Goal: Task Accomplishment & Management: Manage account settings

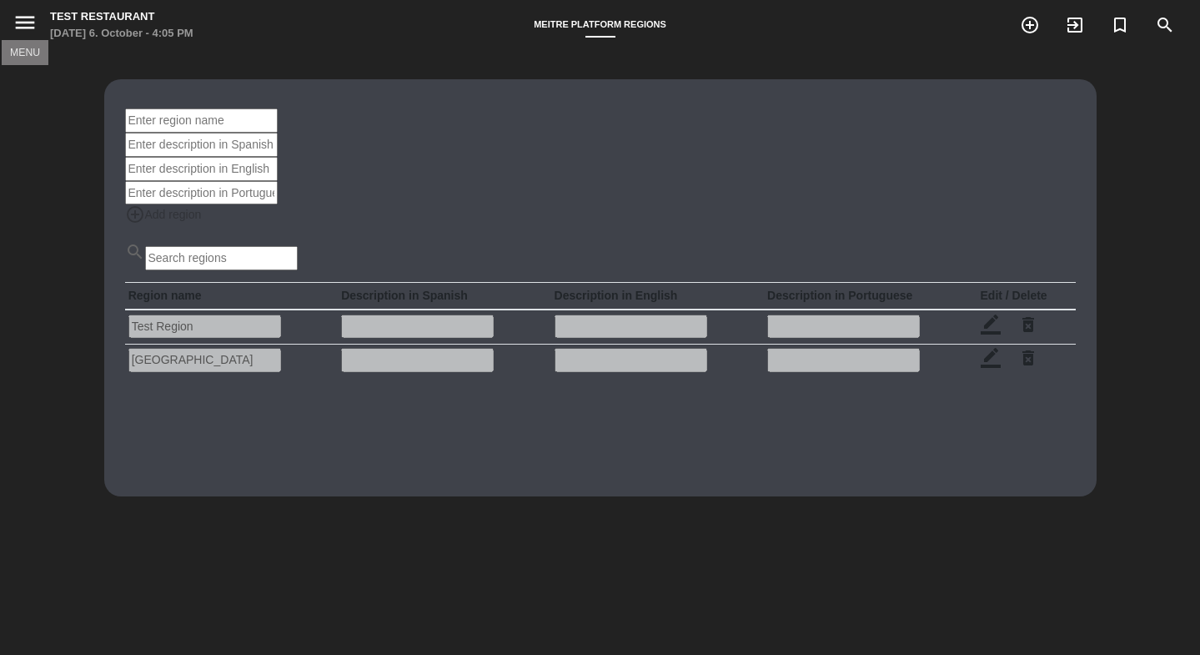
click at [31, 17] on icon "menu" at bounding box center [25, 22] width 25 height 25
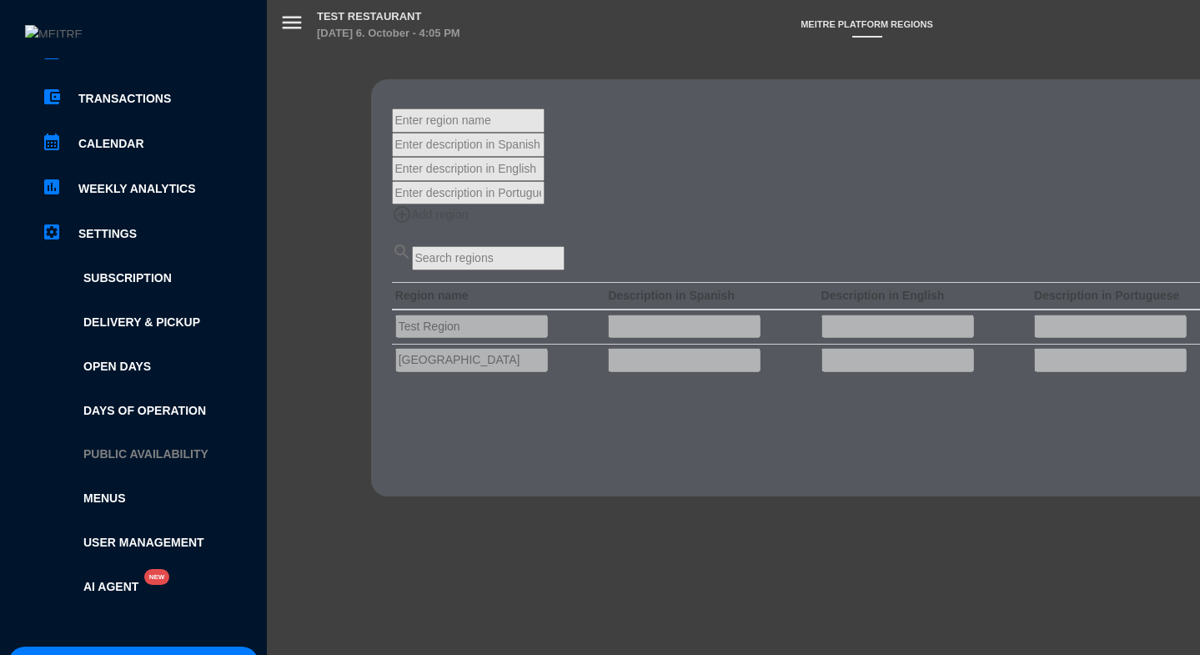
scroll to position [208, 0]
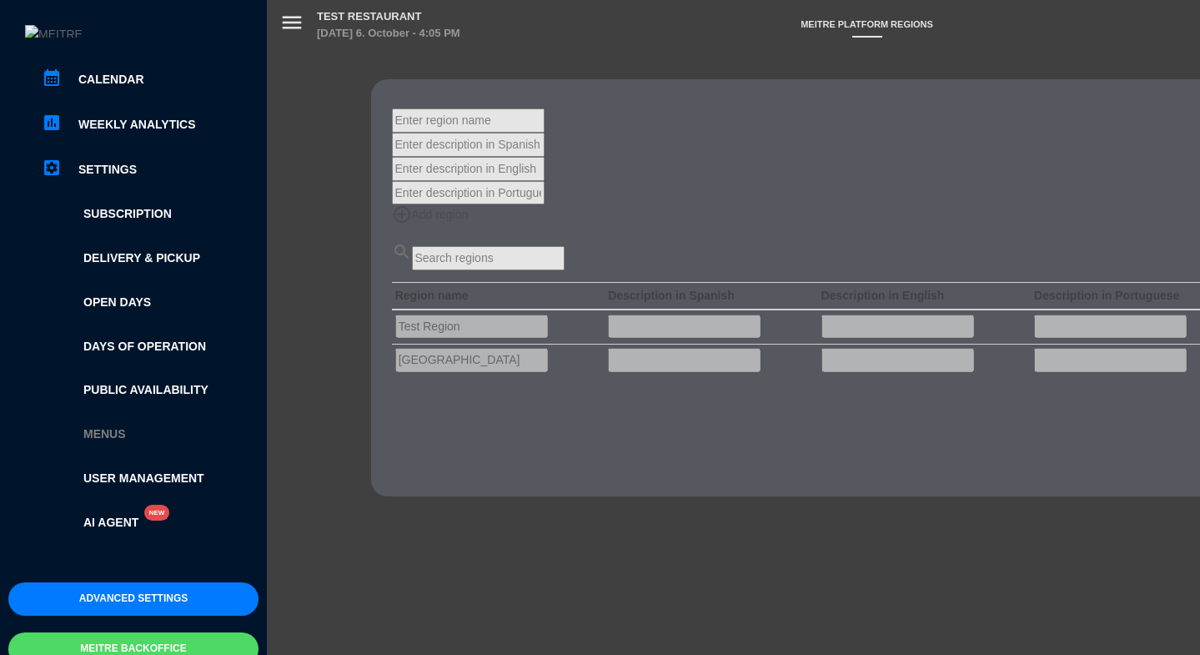
click at [107, 424] on link "Menus" at bounding box center [150, 433] width 217 height 19
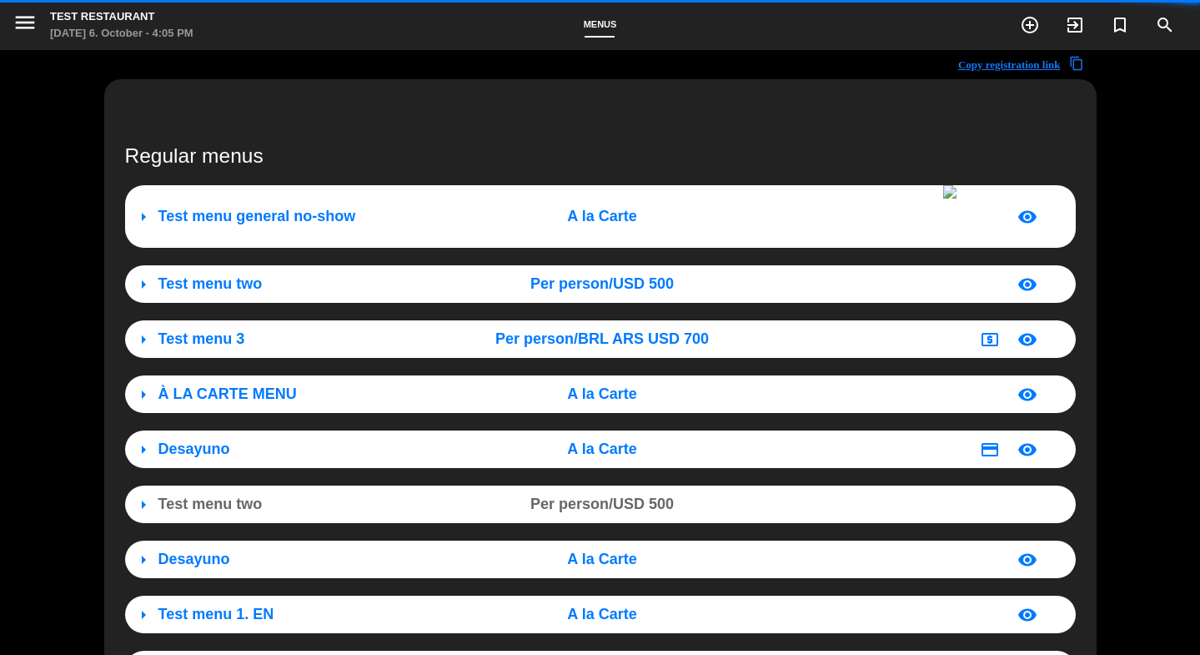
click at [233, 159] on h3 "Regular menus" at bounding box center [600, 155] width 951 height 24
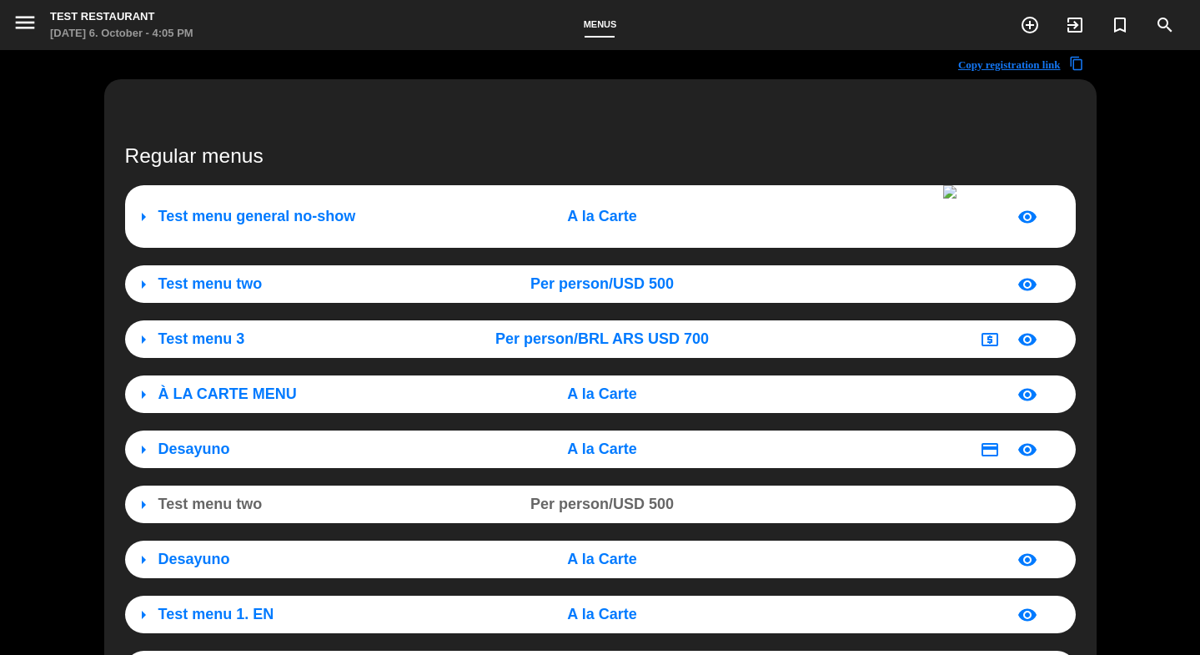
click at [290, 219] on div "arrow_right Test menu general no-show A la Carte visibility" at bounding box center [600, 216] width 951 height 63
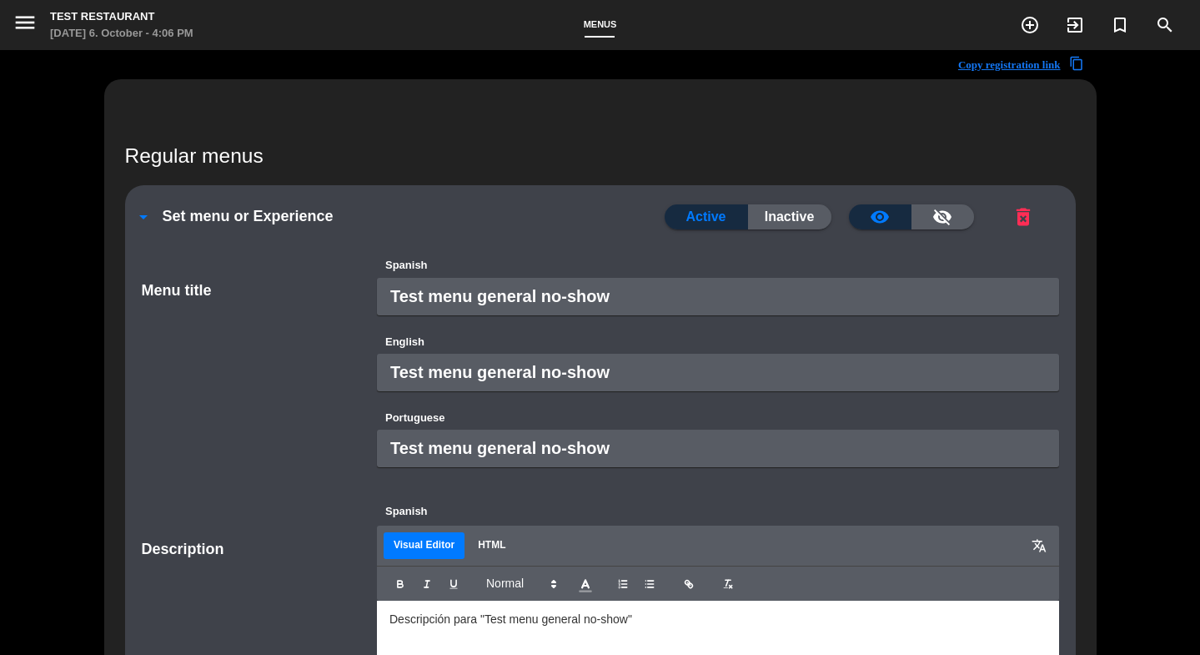
click at [40, 37] on span "menu" at bounding box center [32, 25] width 38 height 38
click at [36, 34] on icon "menu" at bounding box center [25, 22] width 25 height 25
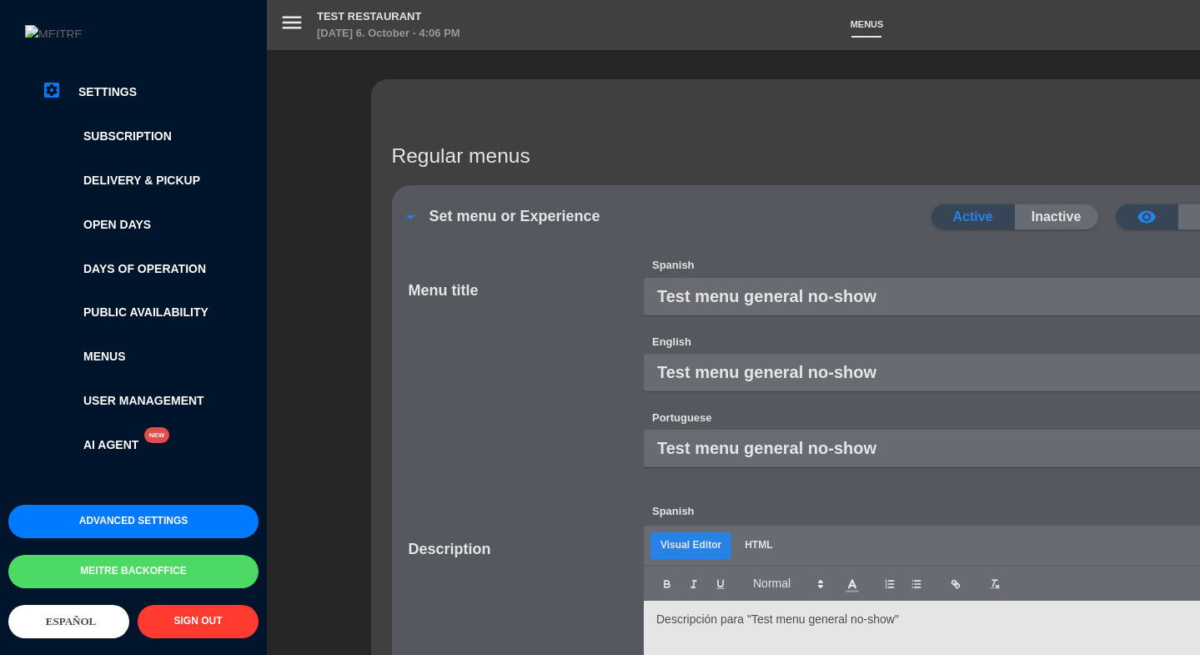
scroll to position [299, 0]
click at [167, 555] on button "Meitre backoffice" at bounding box center [133, 571] width 250 height 33
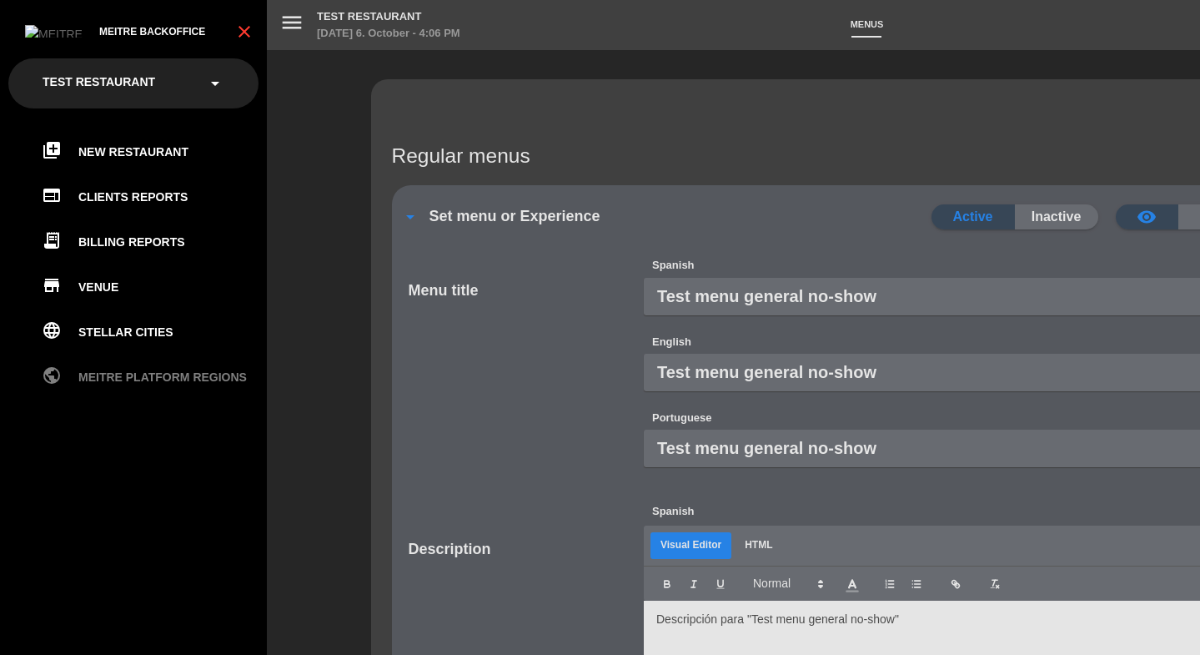
click at [119, 381] on link "public Meitre Platform Regions" at bounding box center [150, 377] width 217 height 20
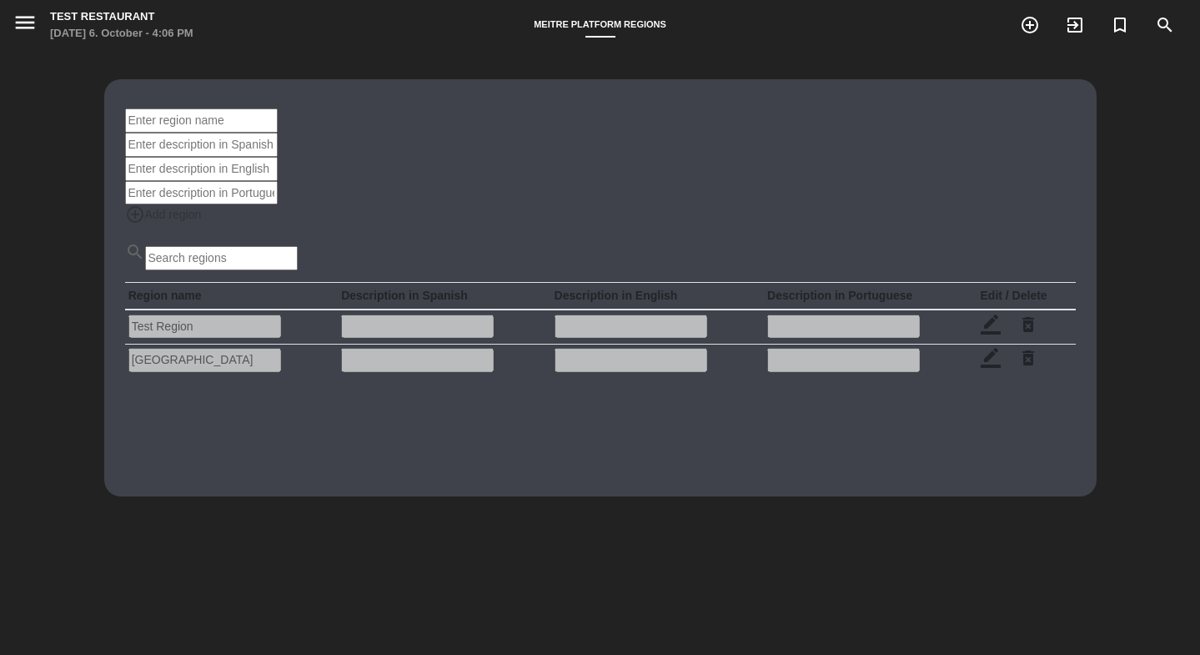
click at [977, 294] on th "Edit / Delete" at bounding box center [1026, 297] width 98 height 28
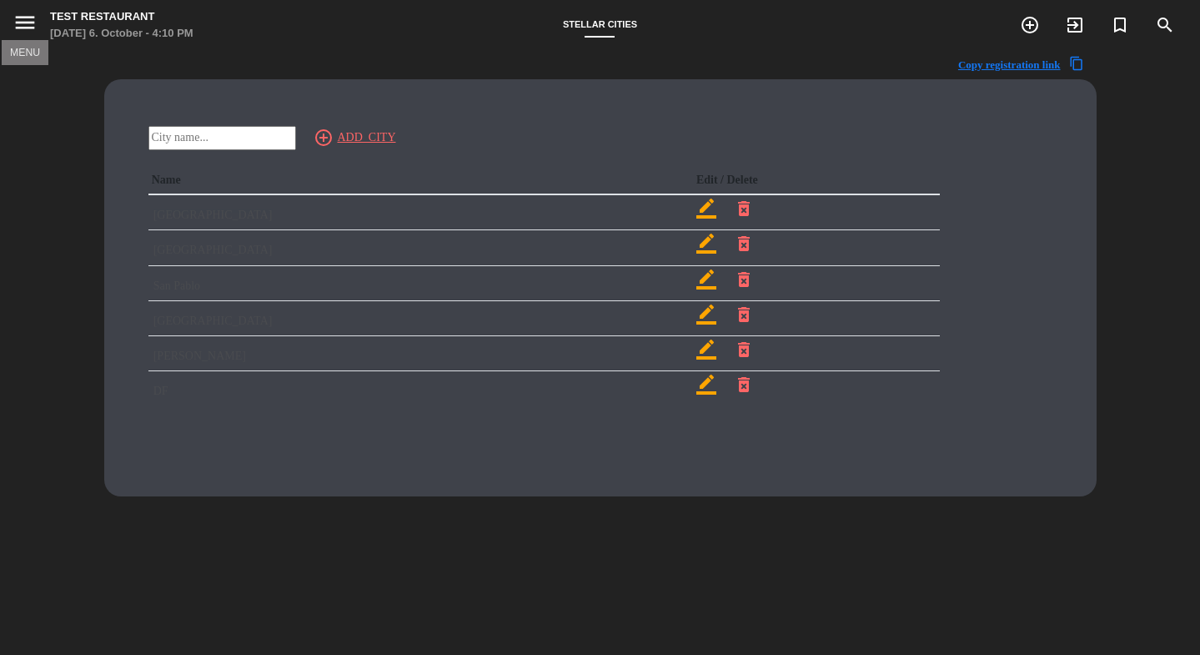
click at [26, 24] on icon "menu" at bounding box center [25, 22] width 25 height 25
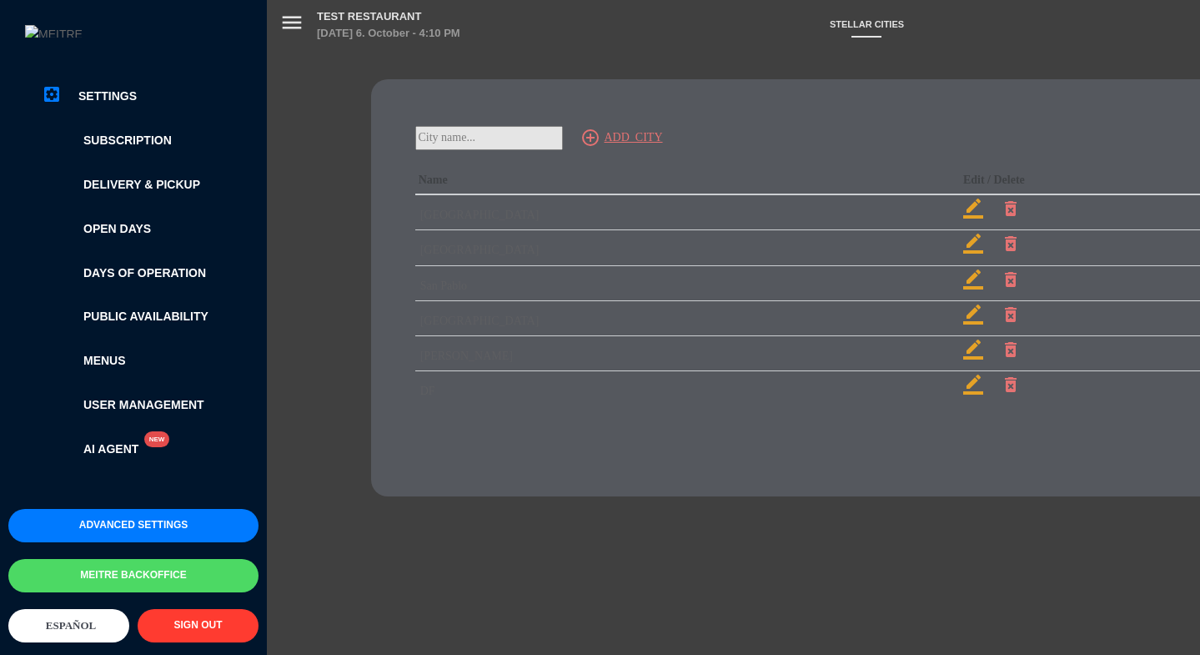
scroll to position [299, 0]
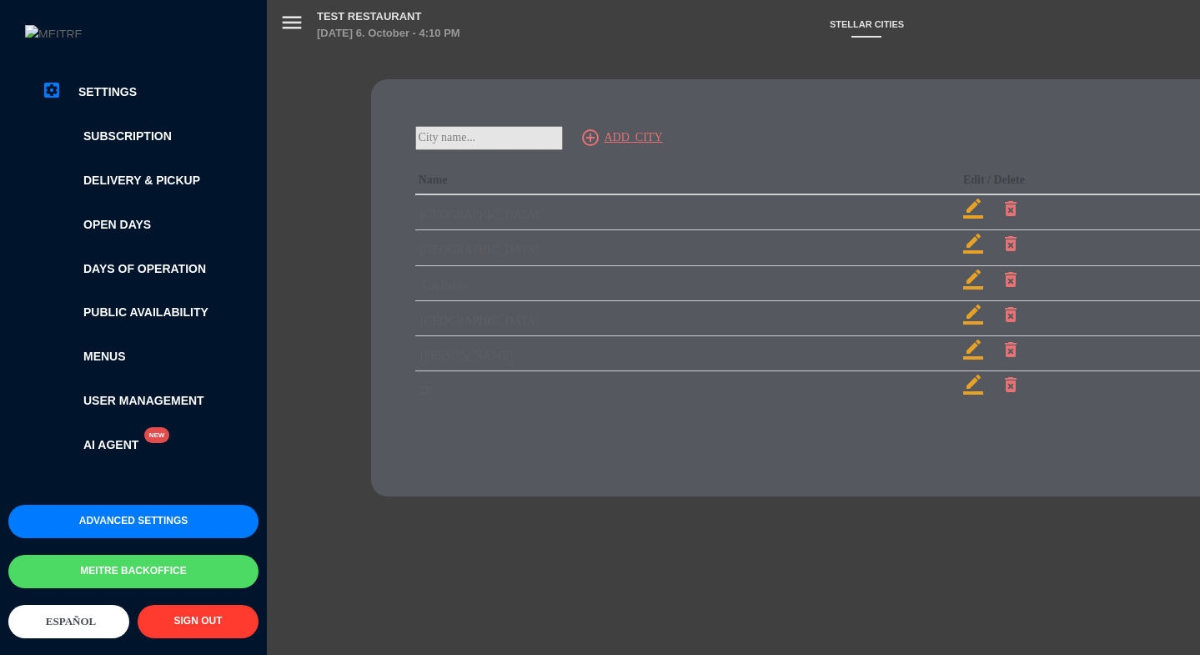
click at [163, 562] on button "Meitre backoffice" at bounding box center [133, 571] width 250 height 33
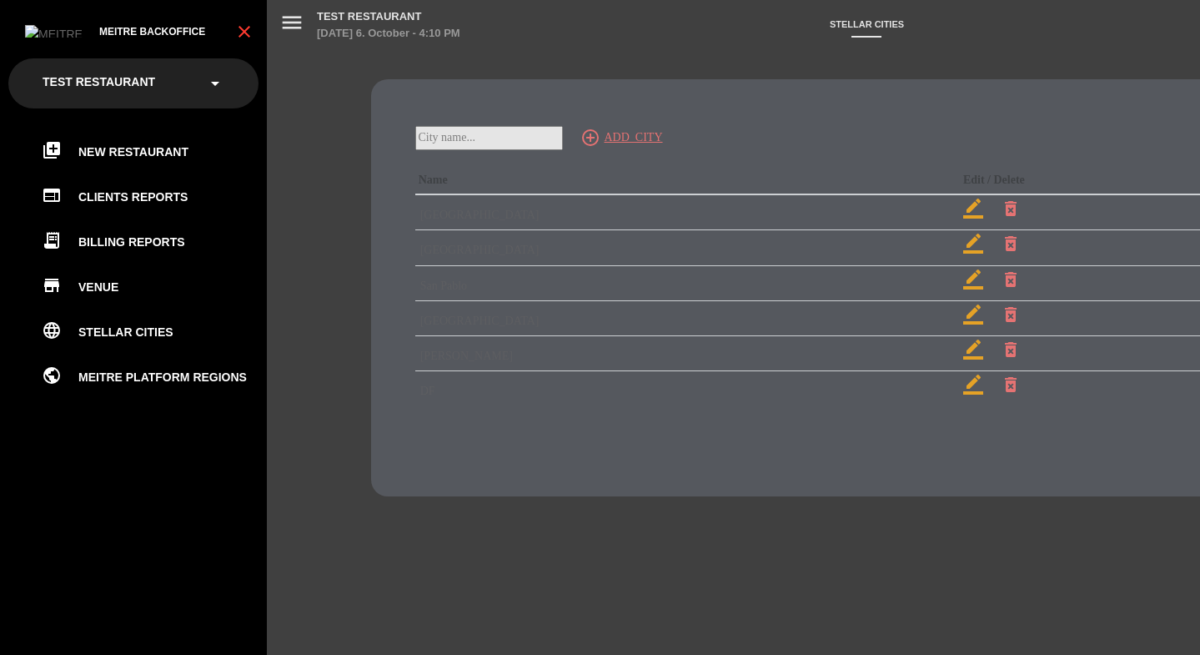
scroll to position [0, 0]
click at [134, 326] on link "language Stellar cities" at bounding box center [150, 332] width 217 height 20
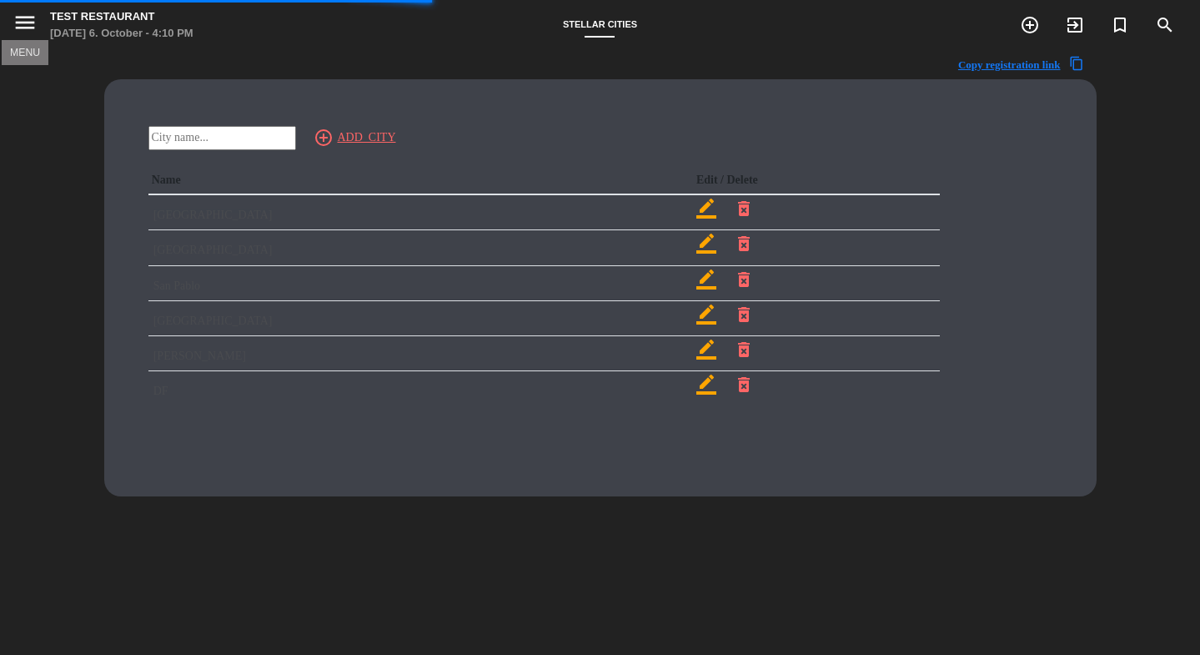
click at [13, 11] on icon "menu" at bounding box center [25, 22] width 25 height 25
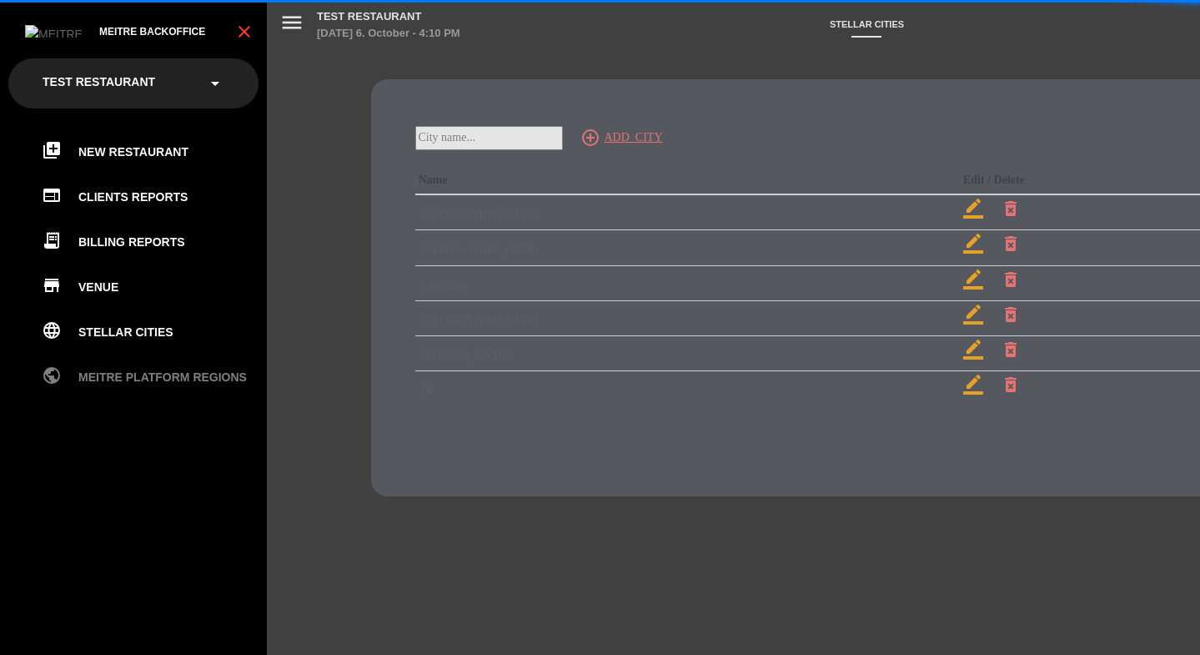
click at [98, 373] on link "public Meitre Platform Regions" at bounding box center [150, 377] width 217 height 20
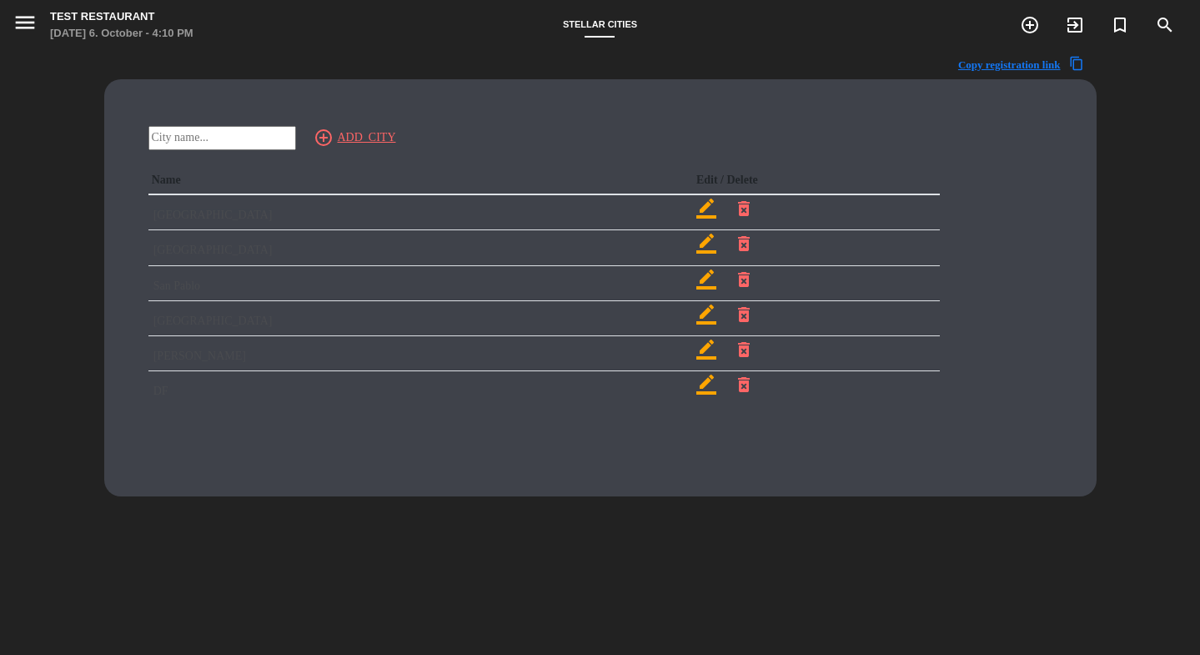
scroll to position [3, 0]
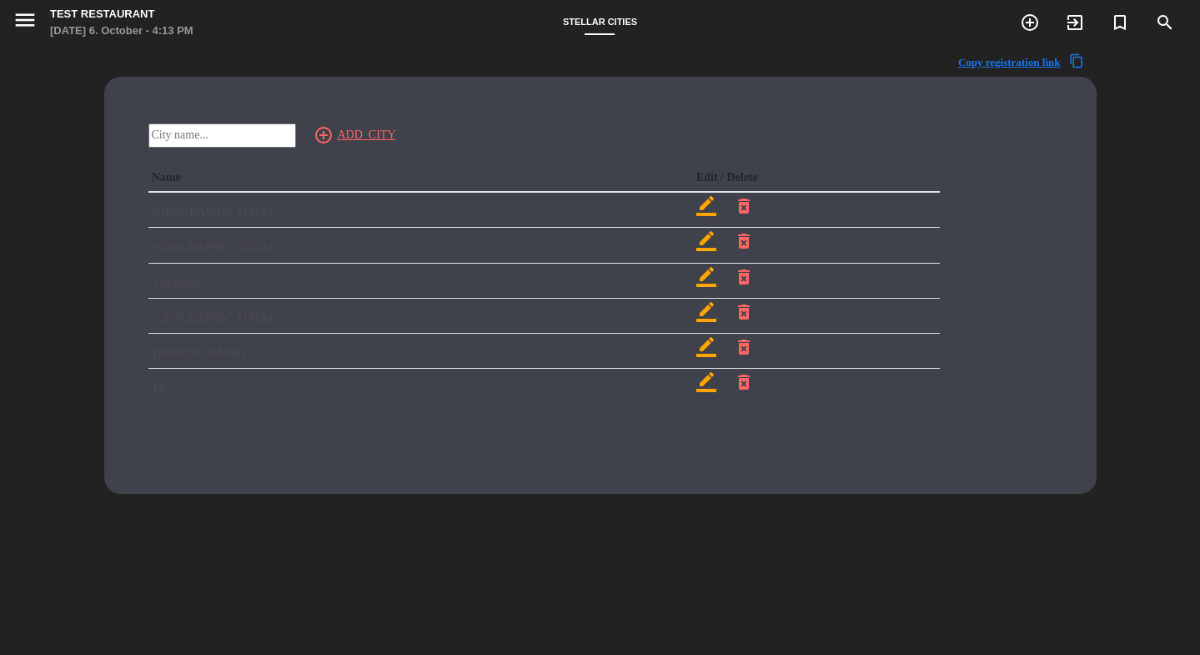
click at [22, 15] on icon "menu" at bounding box center [25, 20] width 25 height 25
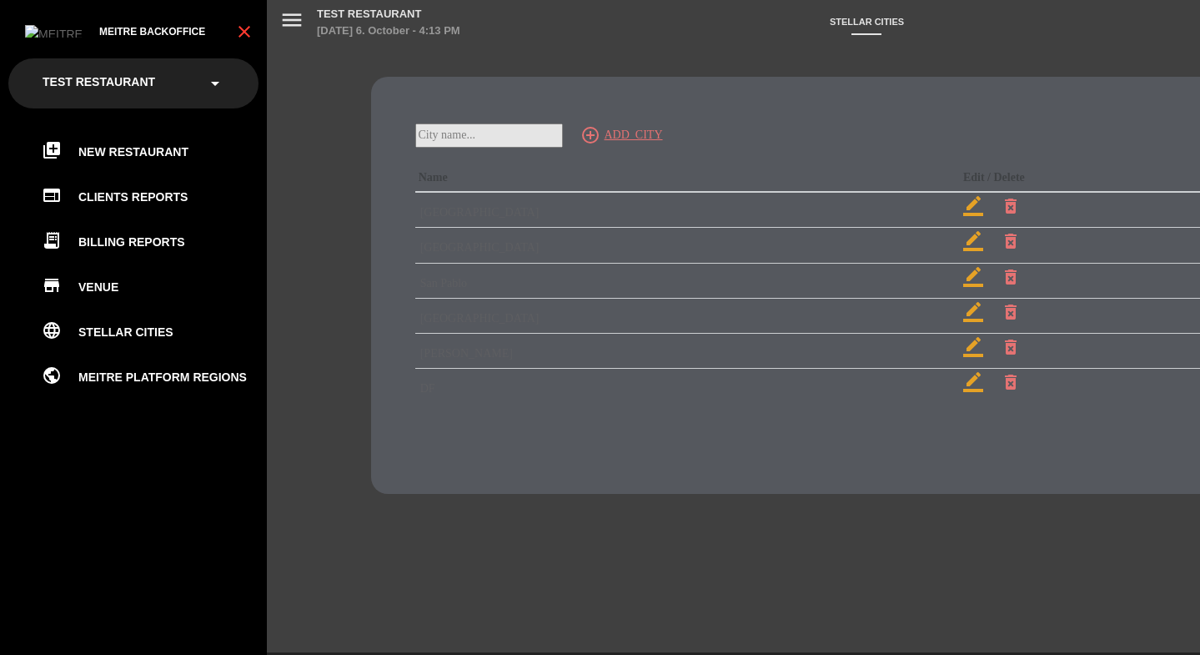
click at [255, 24] on div "Meitre backoffice close" at bounding box center [133, 25] width 267 height 50
click at [244, 28] on icon "close" at bounding box center [244, 32] width 20 height 20
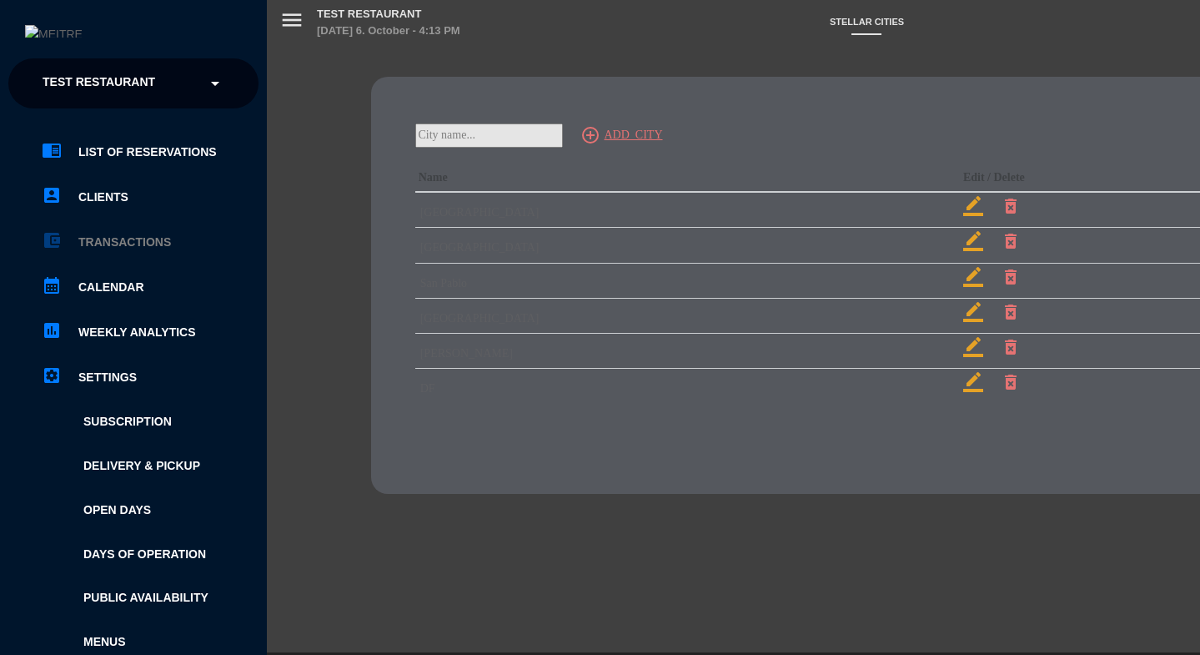
click at [112, 243] on link "account_balance_wallet Transactions" at bounding box center [150, 242] width 217 height 20
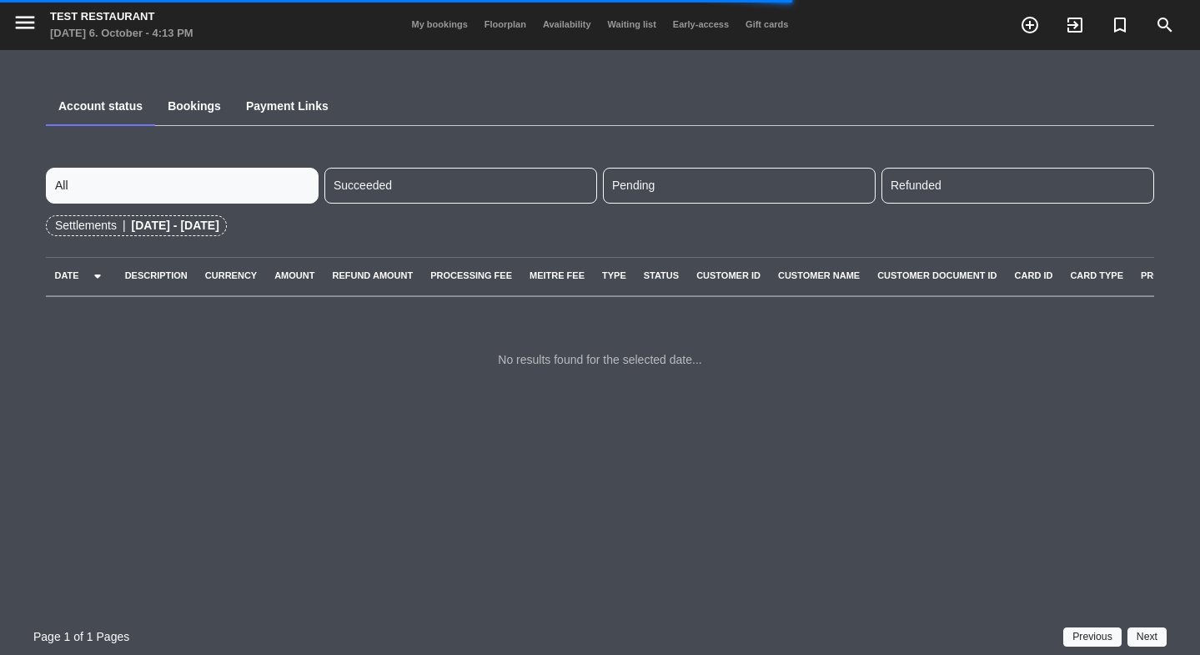
click at [193, 119] on div "Bookings" at bounding box center [194, 105] width 78 height 42
click at [196, 109] on link "Bookings" at bounding box center [194, 105] width 53 height 13
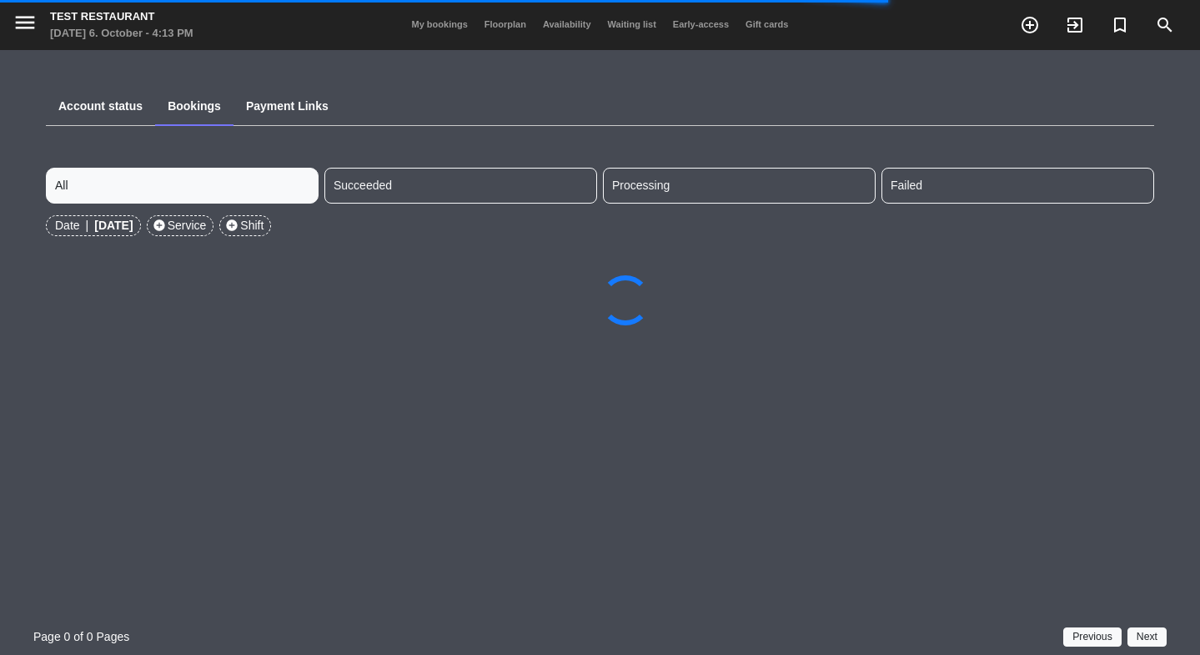
click at [302, 94] on div "Payment Links" at bounding box center [288, 105] width 108 height 42
click at [297, 108] on link "Payment Links" at bounding box center [287, 105] width 83 height 13
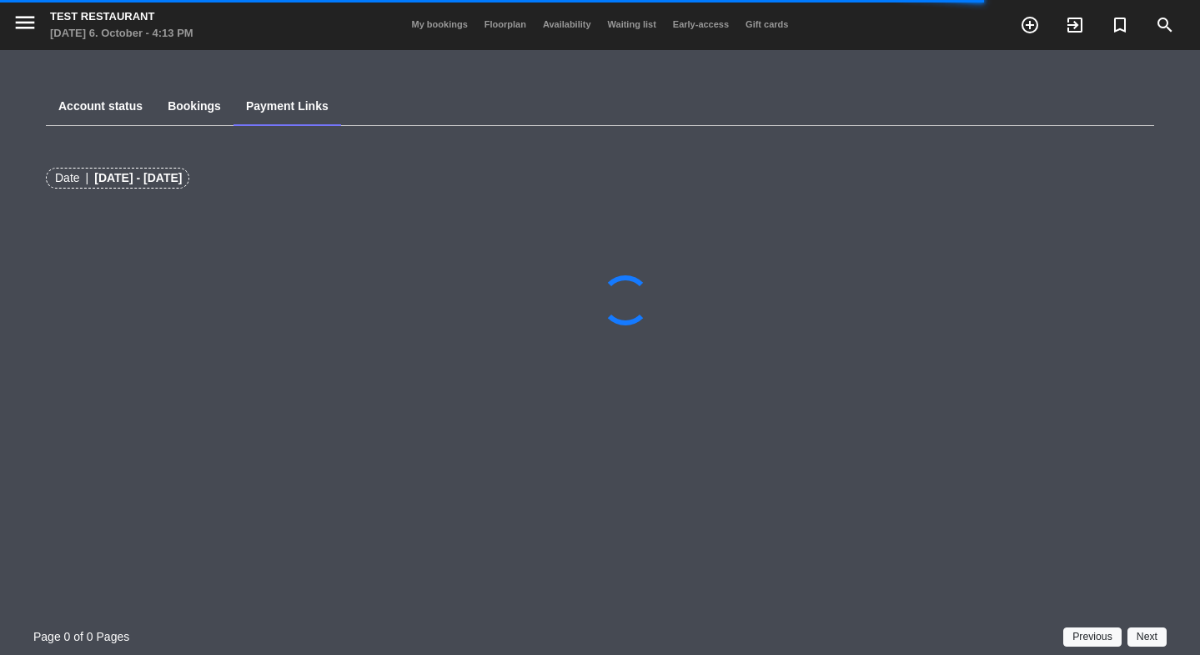
click at [106, 103] on link "Account status" at bounding box center [100, 105] width 84 height 13
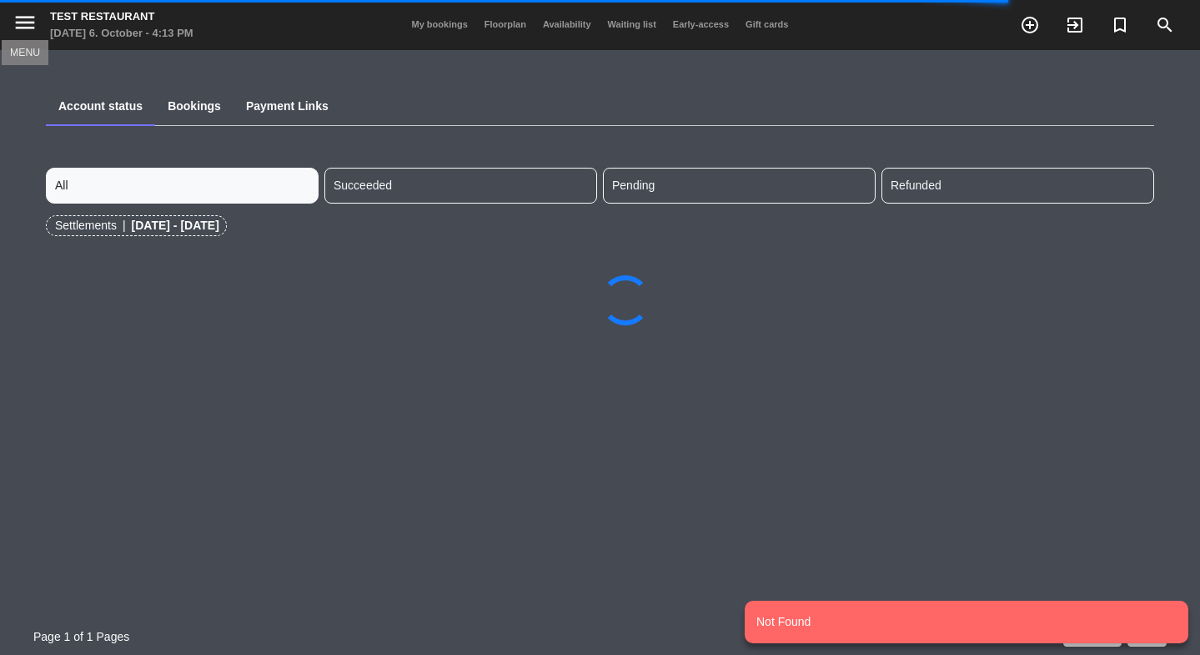
click at [34, 26] on icon "menu" at bounding box center [25, 22] width 25 height 25
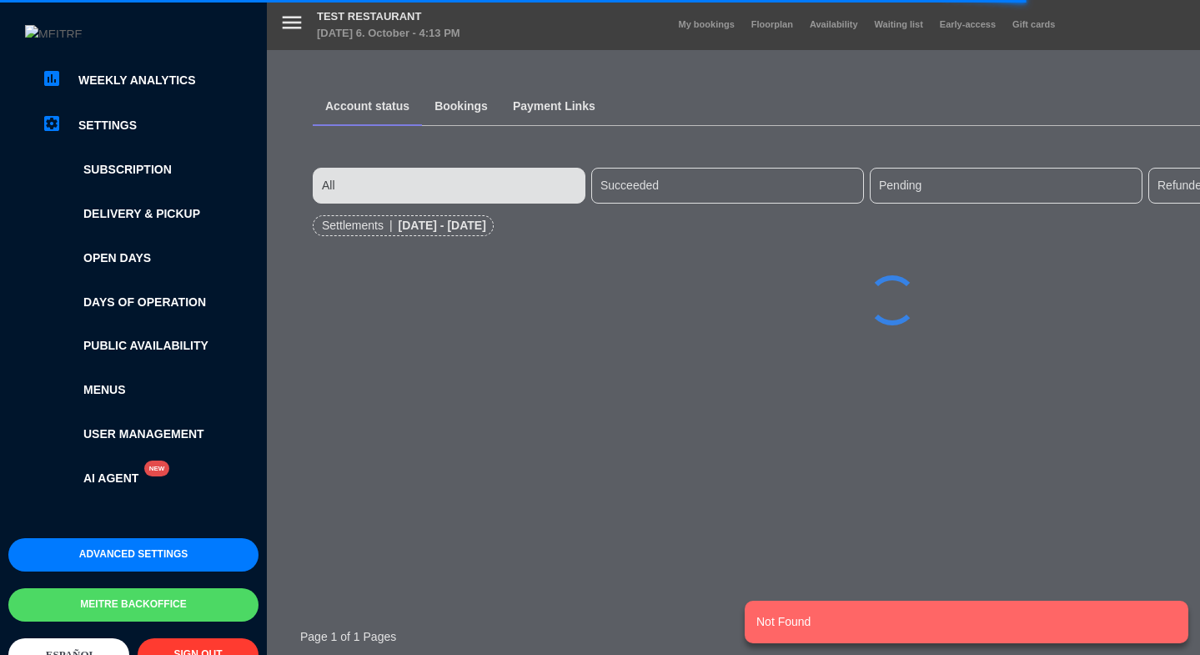
scroll to position [272, 0]
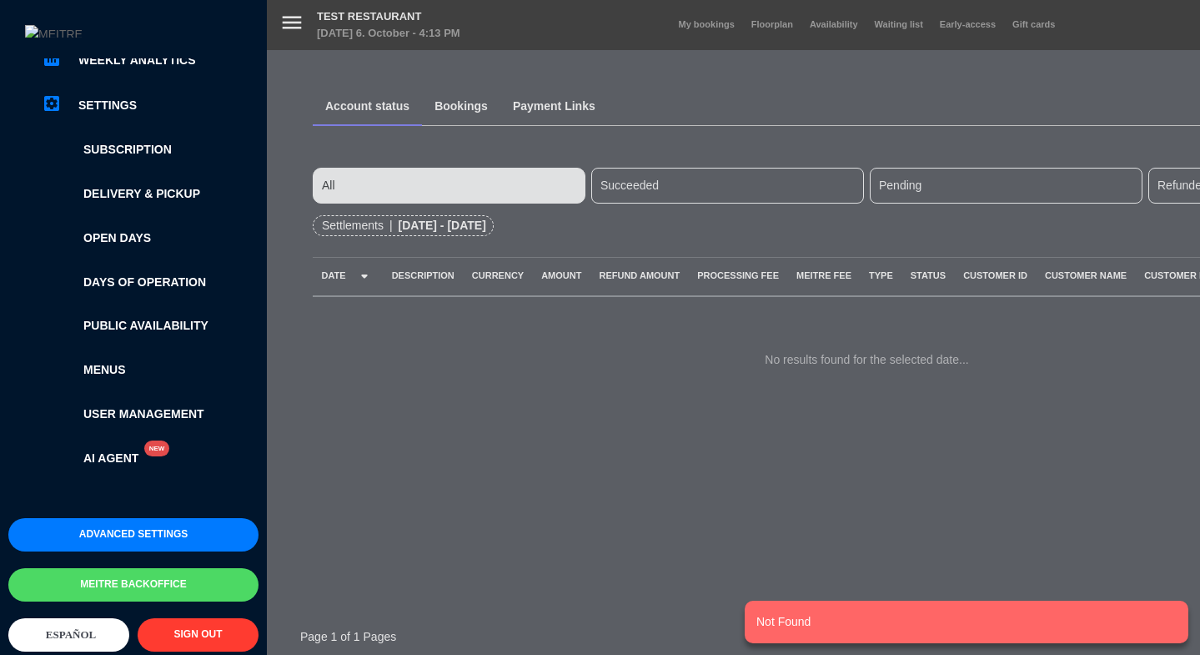
click at [124, 571] on button "Meitre backoffice" at bounding box center [133, 584] width 250 height 33
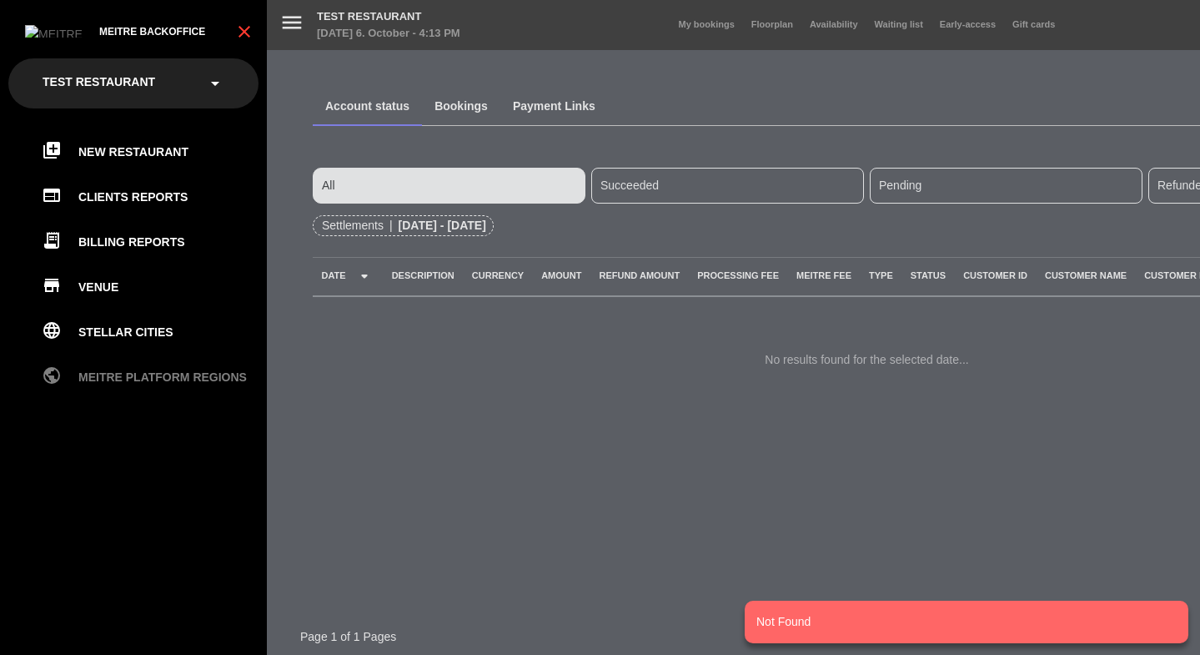
click at [116, 384] on link "public Meitre Platform Regions" at bounding box center [150, 377] width 217 height 20
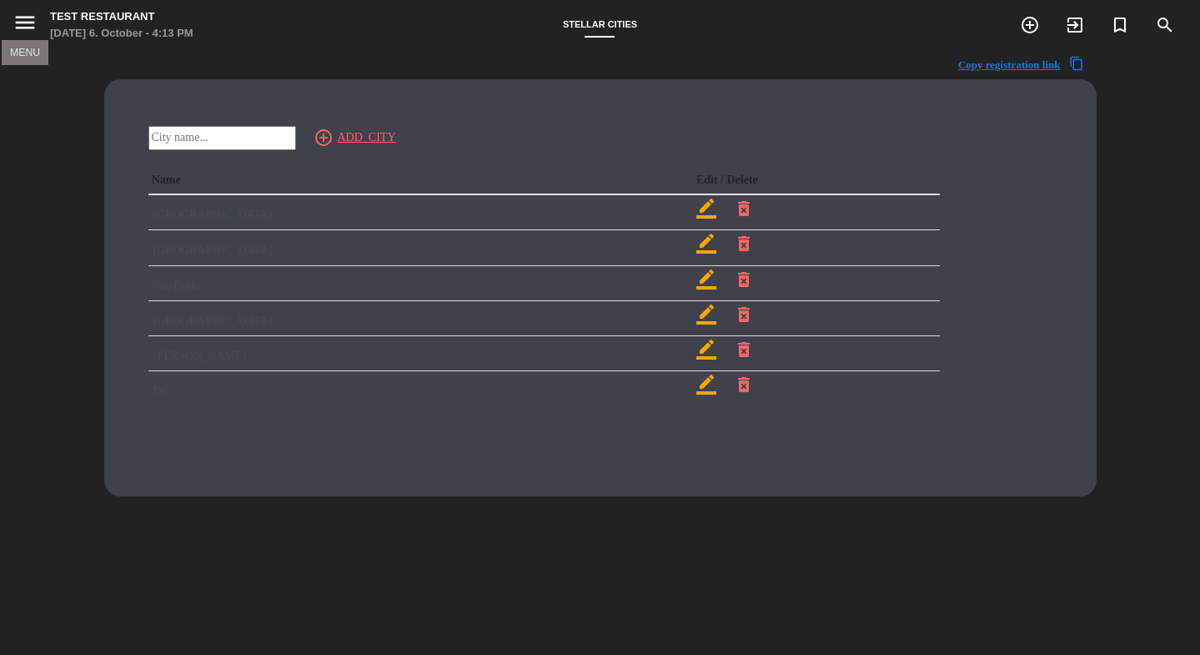
click at [28, 33] on icon "menu" at bounding box center [25, 22] width 25 height 25
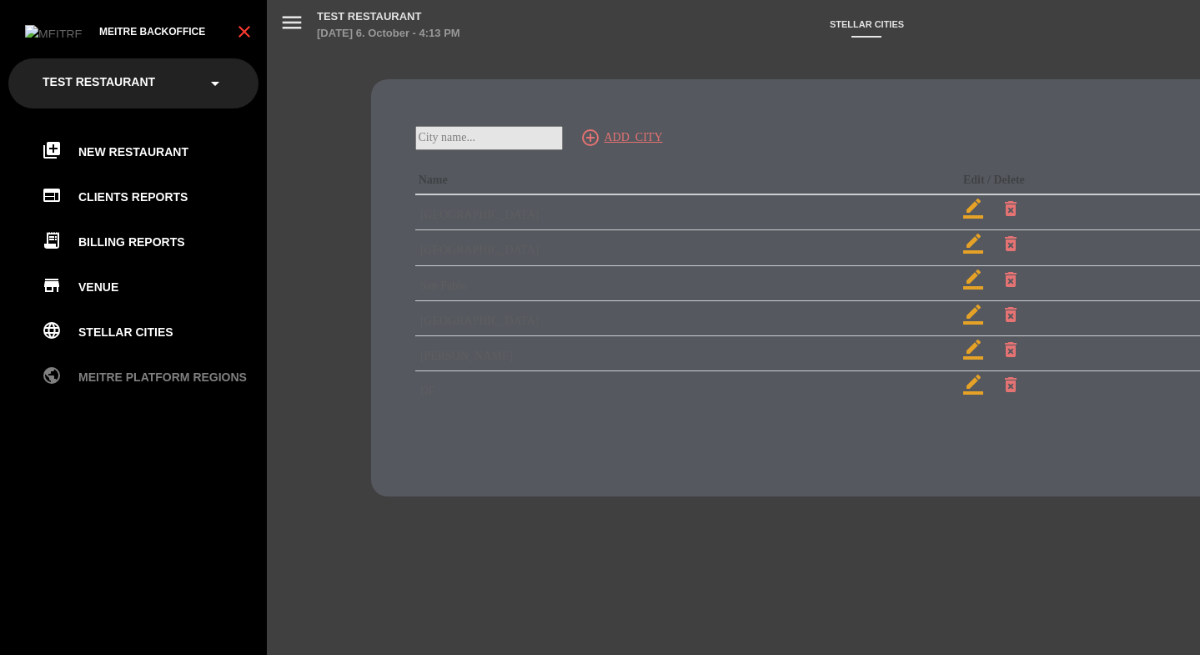
click at [129, 379] on link "public Meitre Platform Regions" at bounding box center [150, 377] width 217 height 20
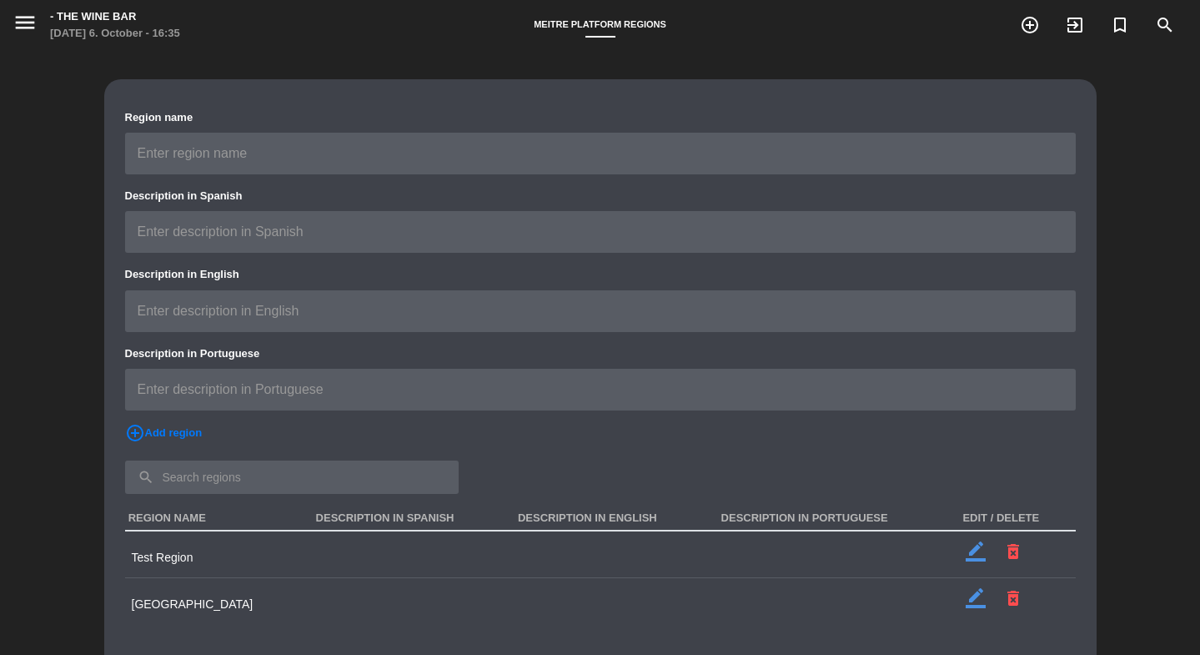
scroll to position [50, 0]
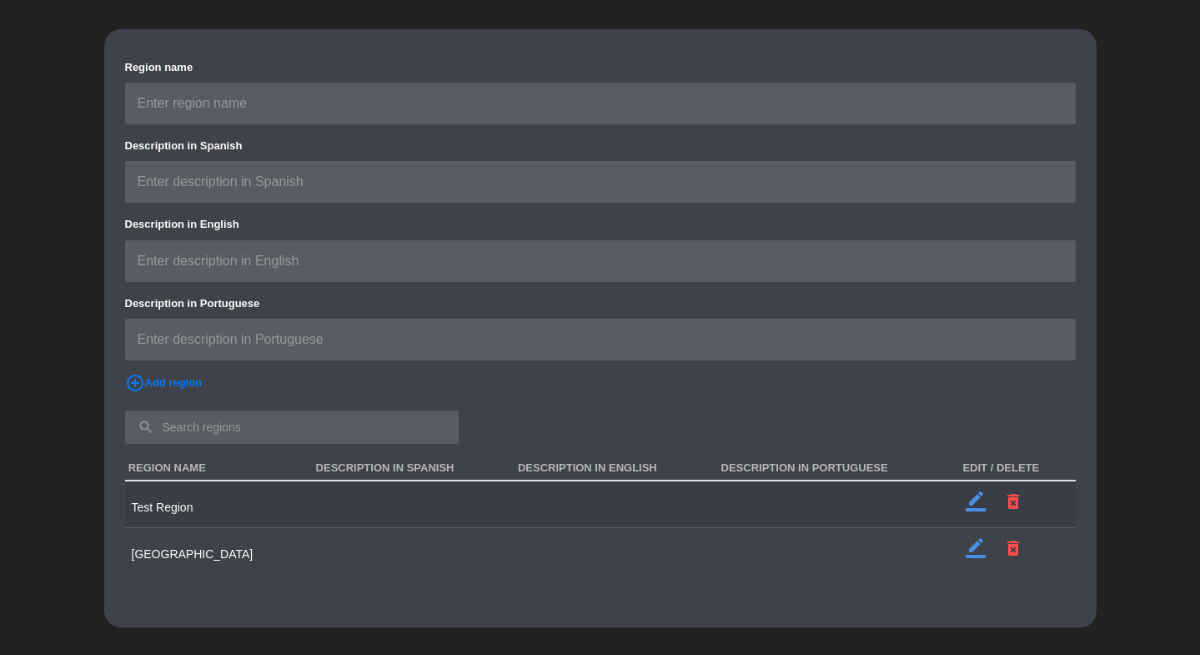
click at [972, 510] on icon "border_color" at bounding box center [976, 501] width 20 height 20
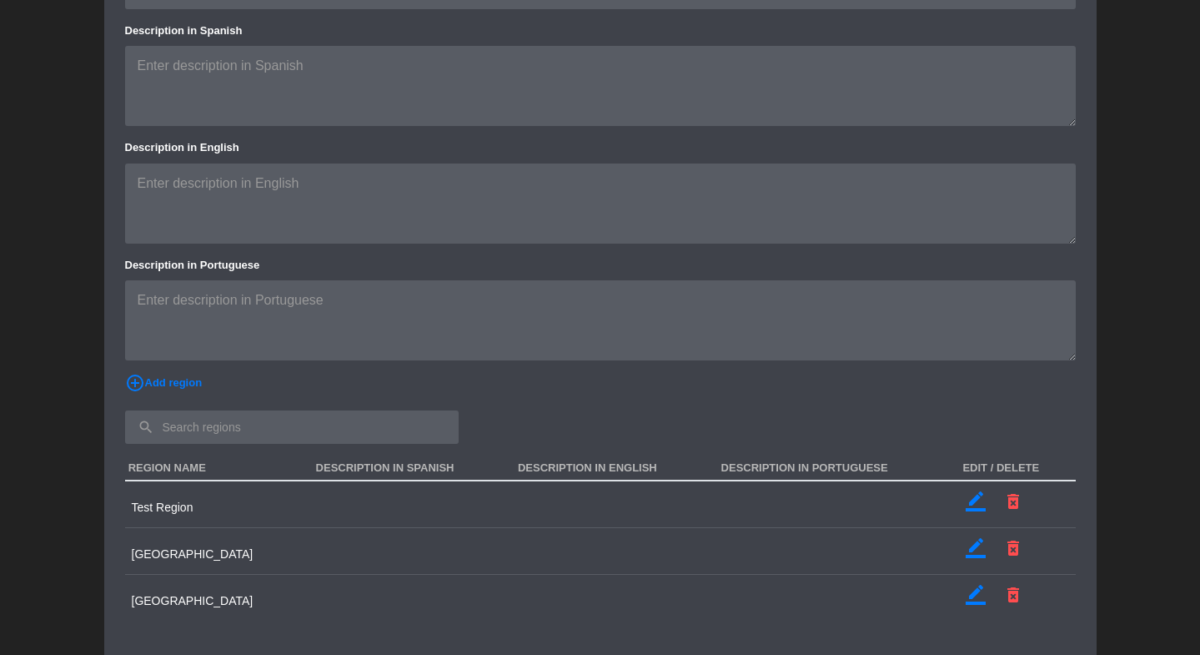
scroll to position [202, 0]
